Goal: Find contact information: Find contact information

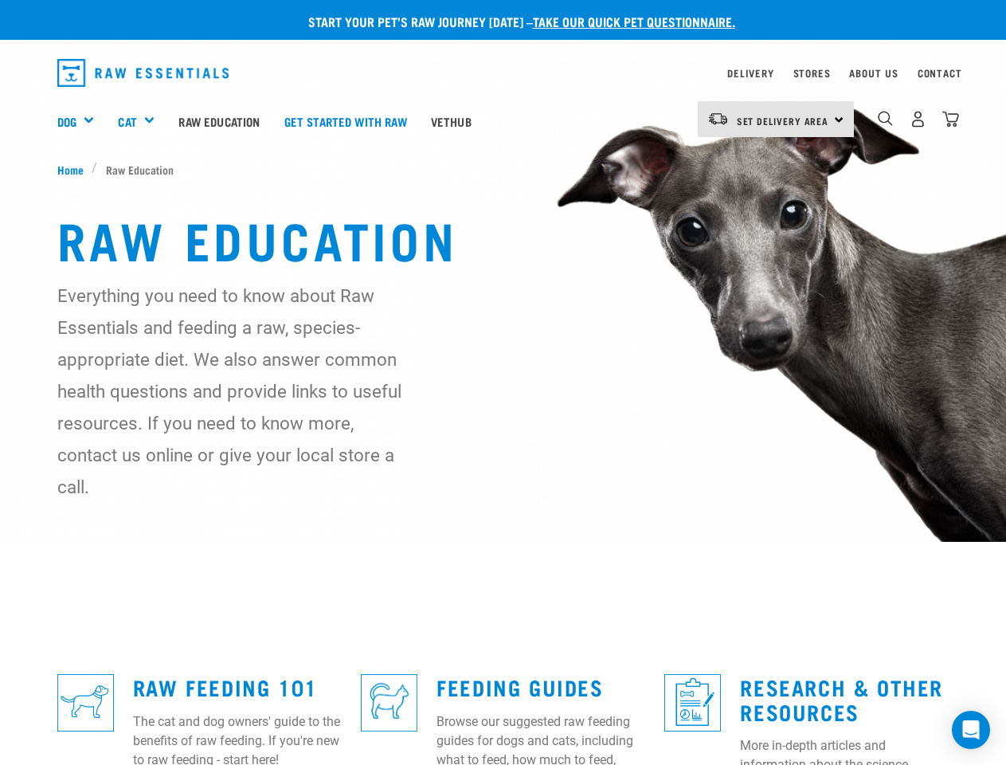
click at [82, 121] on div "Dog" at bounding box center [81, 121] width 49 height 64
click at [143, 121] on div "Cat" at bounding box center [142, 121] width 49 height 64
click at [776, 119] on span "Set Delivery Area" at bounding box center [783, 121] width 92 height 6
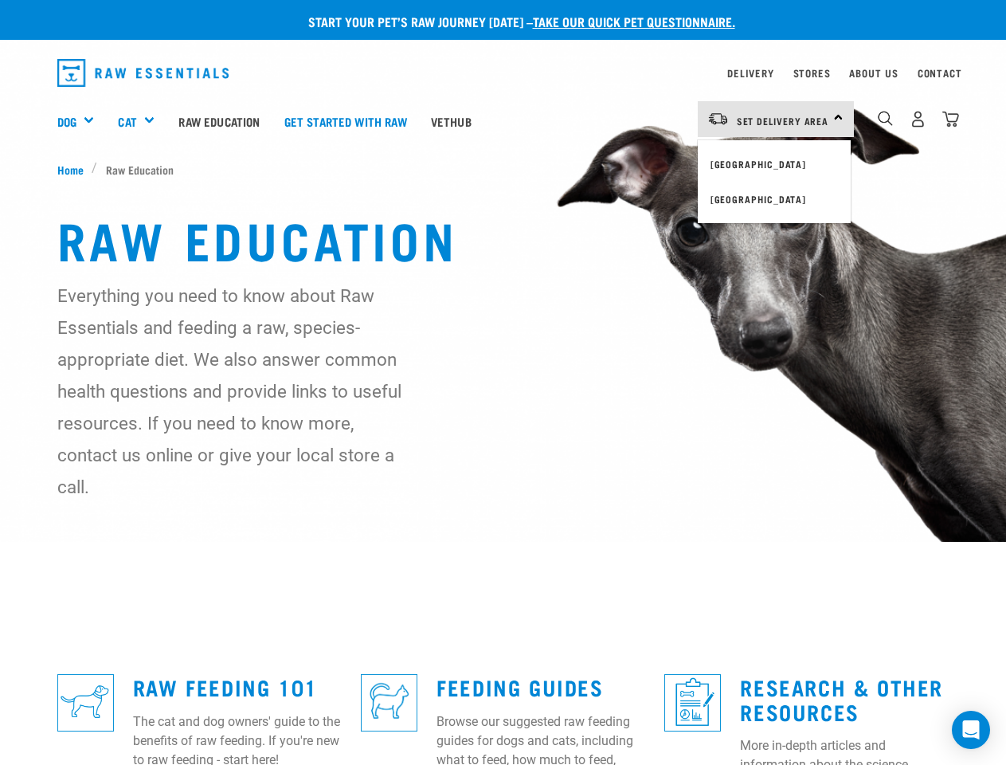
click at [885, 119] on img "dropdown navigation" at bounding box center [885, 118] width 15 height 15
click at [971, 729] on icon "Open Intercom Messenger" at bounding box center [971, 729] width 17 height 19
